Goal: Information Seeking & Learning: Learn about a topic

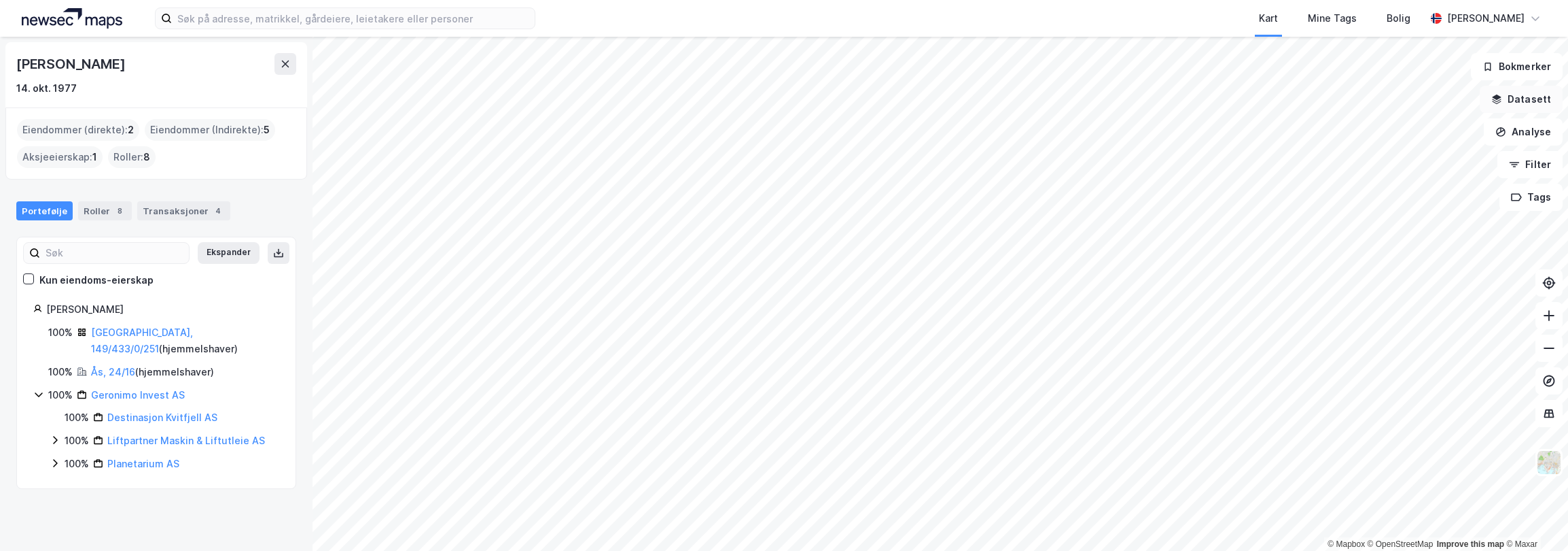
click at [1432, 106] on button "Datasett" at bounding box center [1521, 99] width 83 height 27
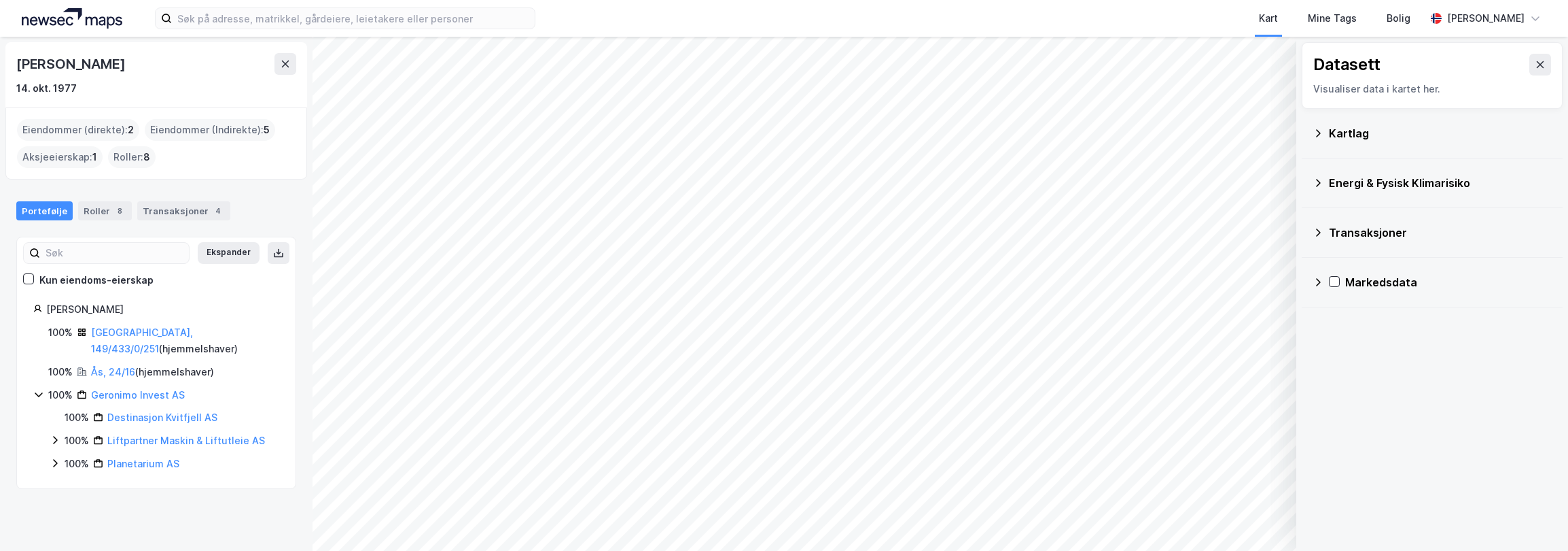
click at [1358, 141] on div "Kartlag" at bounding box center [1440, 133] width 223 height 16
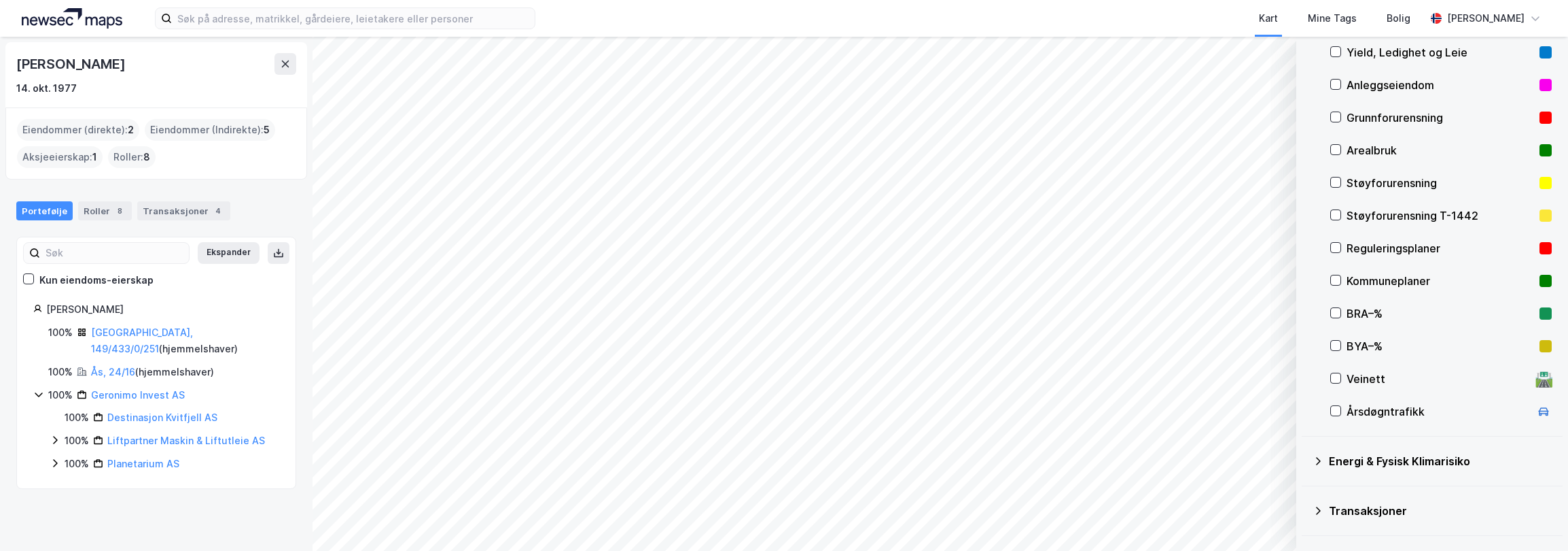
scroll to position [136, 0]
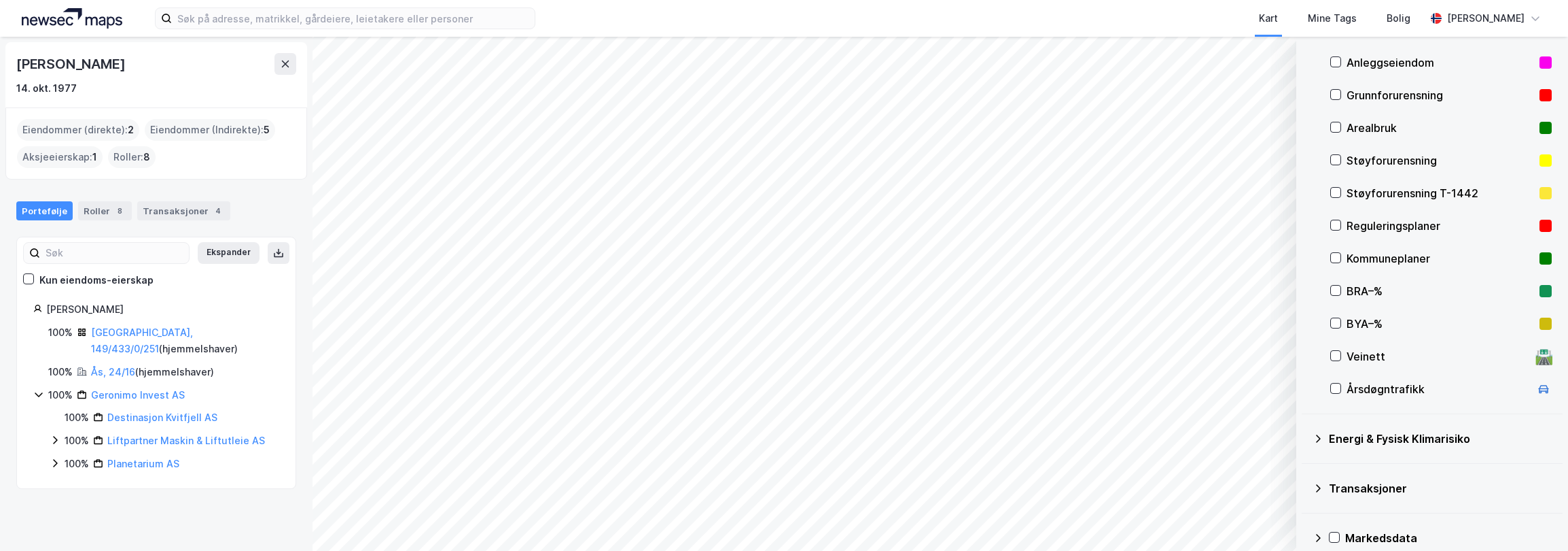
click at [1386, 228] on div "Reguleringsplaner" at bounding box center [1440, 225] width 187 height 16
click at [1235, 513] on button "Vis" at bounding box center [1226, 515] width 113 height 22
click at [1337, 229] on icon at bounding box center [1335, 225] width 10 height 10
click at [1339, 254] on icon at bounding box center [1335, 258] width 10 height 10
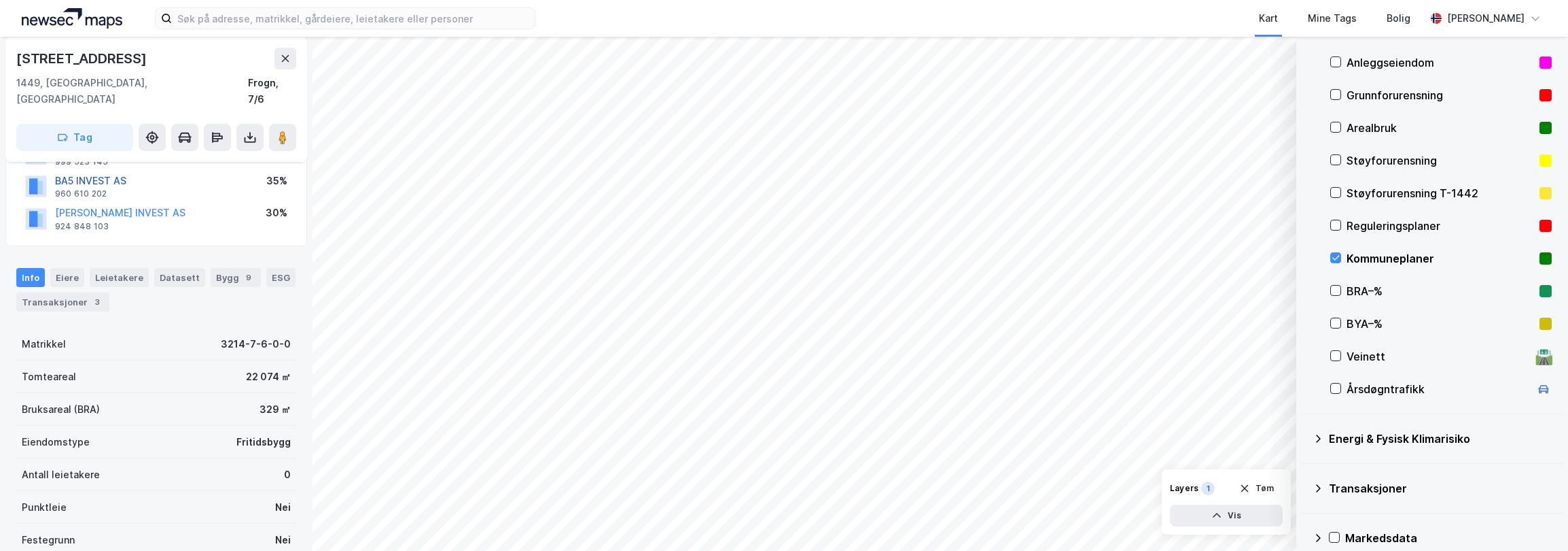
scroll to position [204, 0]
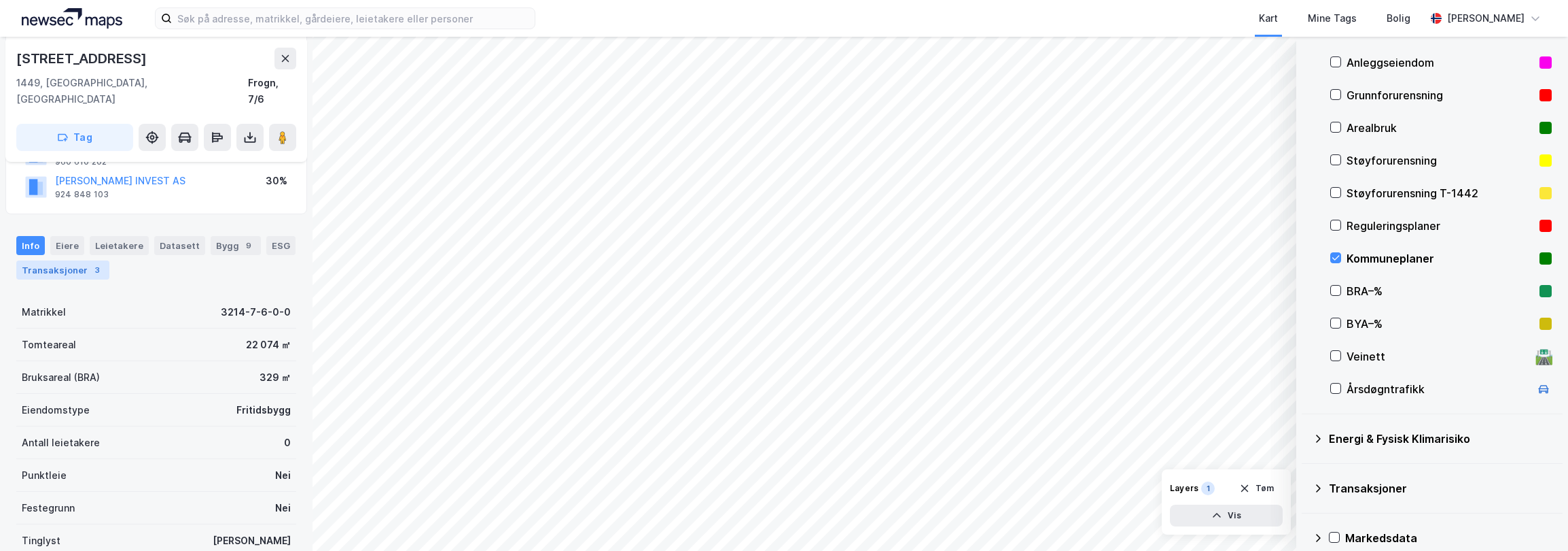
click at [67, 260] on div "Transaksjoner 3" at bounding box center [62, 270] width 93 height 19
